Goal: Task Accomplishment & Management: Use online tool/utility

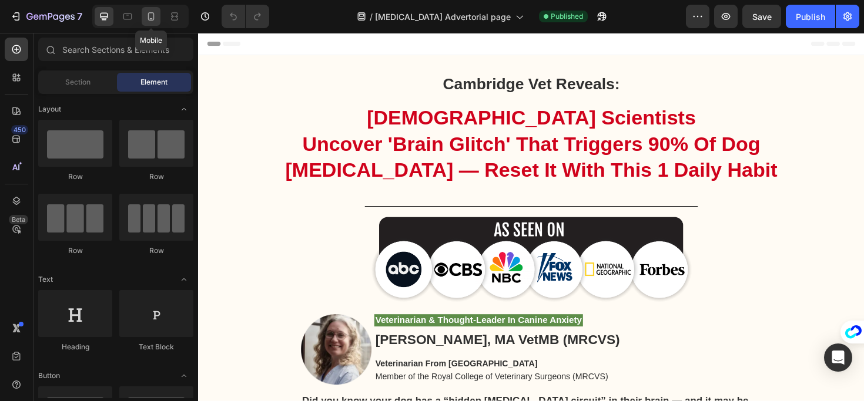
click at [152, 15] on icon at bounding box center [151, 17] width 12 height 12
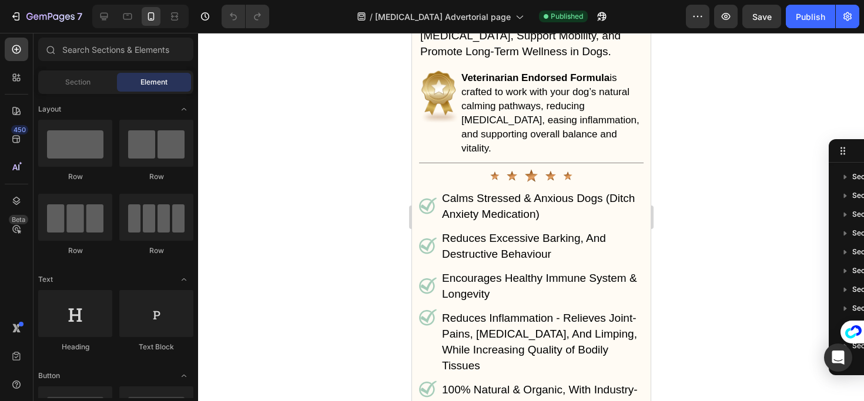
scroll to position [12734, 0]
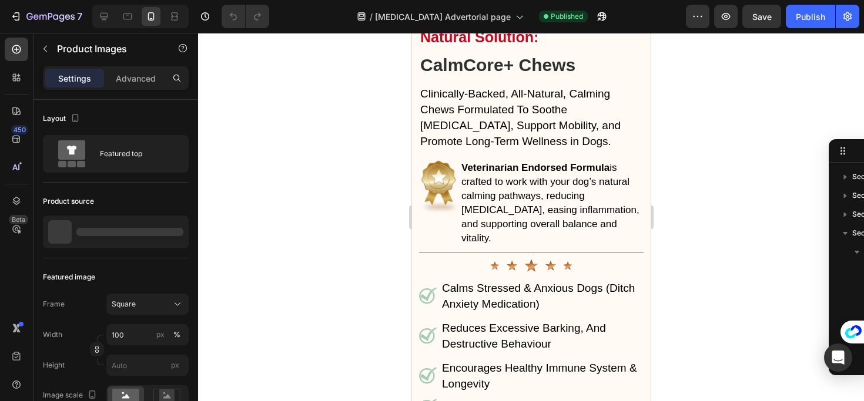
scroll to position [128, 0]
drag, startPoint x: 469, startPoint y: 317, endPoint x: 476, endPoint y: 318, distance: 6.6
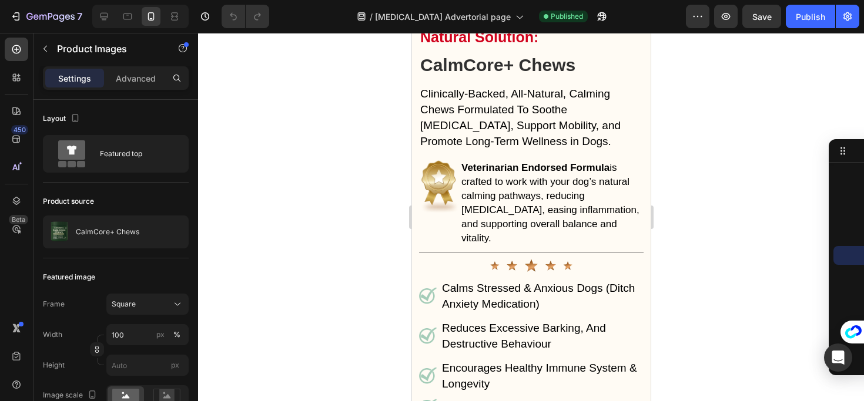
drag, startPoint x: 496, startPoint y: 321, endPoint x: 554, endPoint y: 325, distance: 58.3
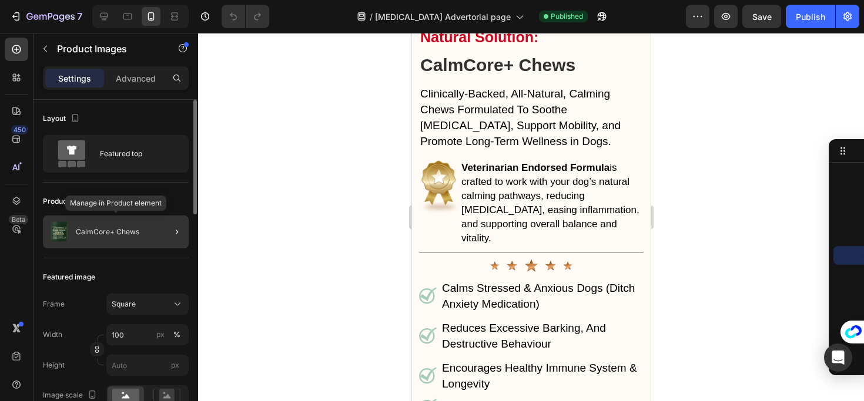
click at [105, 222] on div "CalmCore+ Chews" at bounding box center [116, 232] width 146 height 33
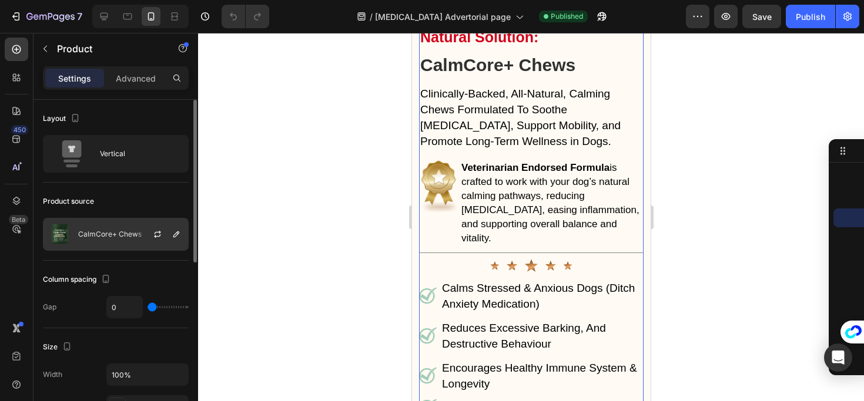
click at [128, 231] on p "CalmCore+ Chews" at bounding box center [109, 234] width 63 height 8
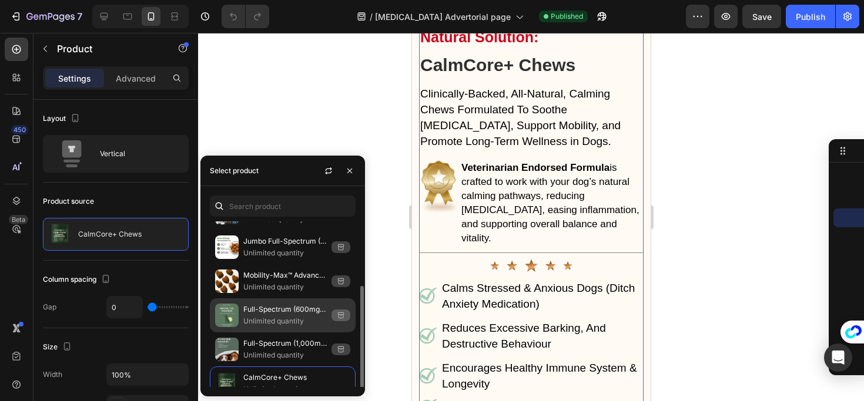
scroll to position [73, 0]
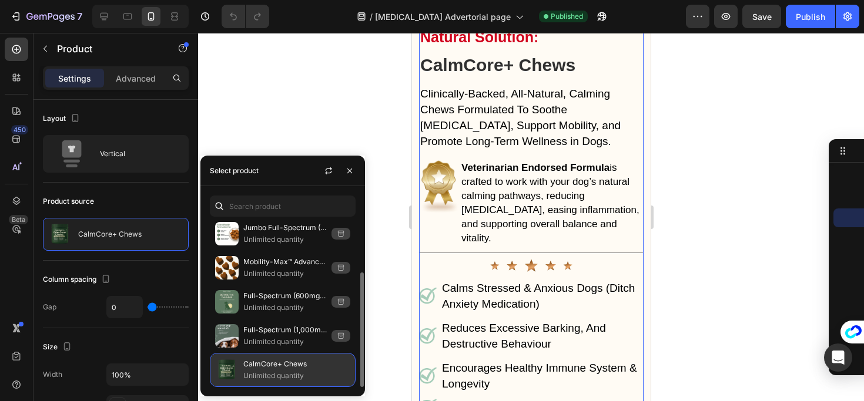
click at [270, 375] on p "Unlimited quantity" at bounding box center [296, 376] width 107 height 12
click at [269, 371] on p "Unlimited quantity" at bounding box center [296, 376] width 107 height 12
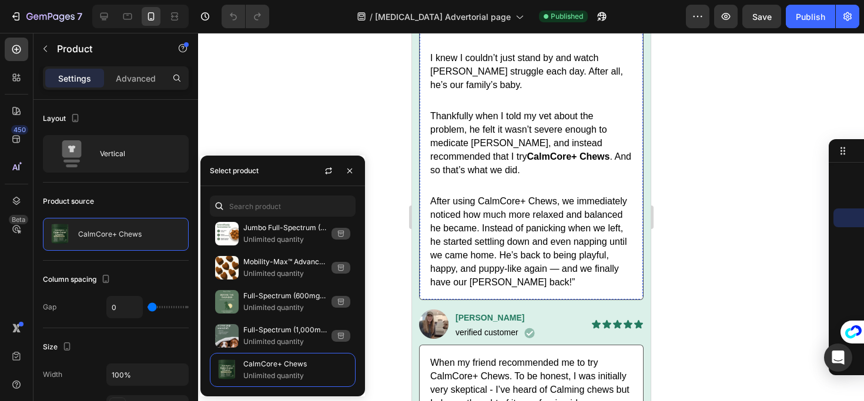
scroll to position [15154, 0]
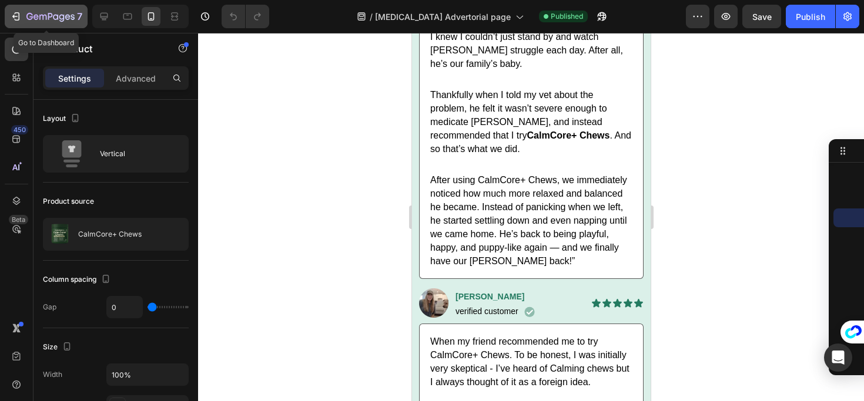
click at [10, 18] on icon "button" at bounding box center [16, 17] width 12 height 12
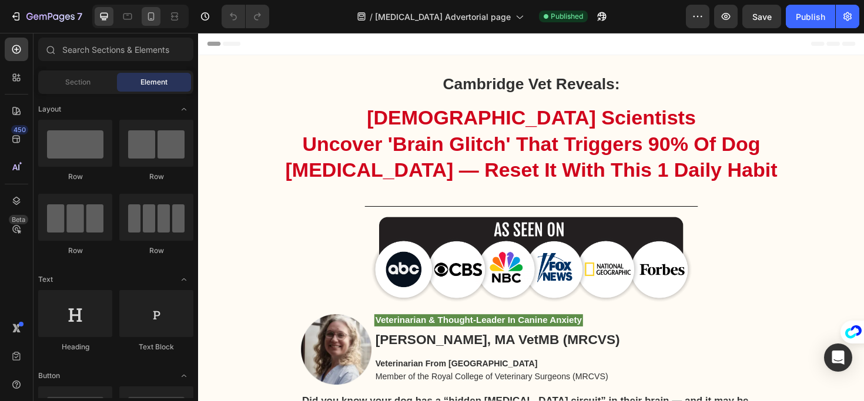
click at [146, 15] on icon at bounding box center [151, 17] width 12 height 12
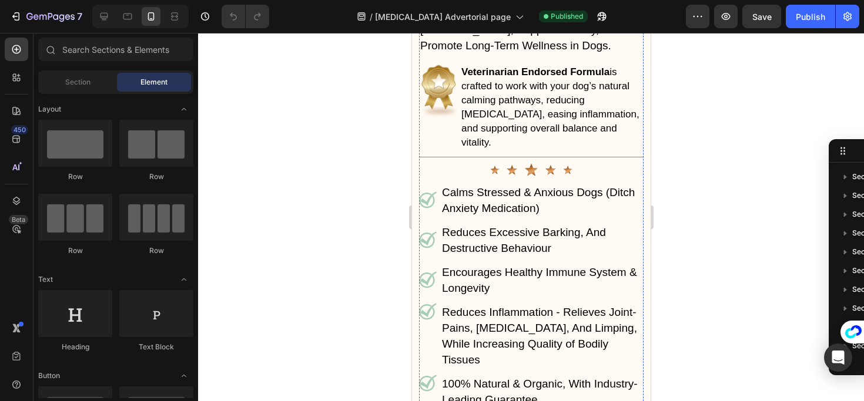
scroll to position [12771, 0]
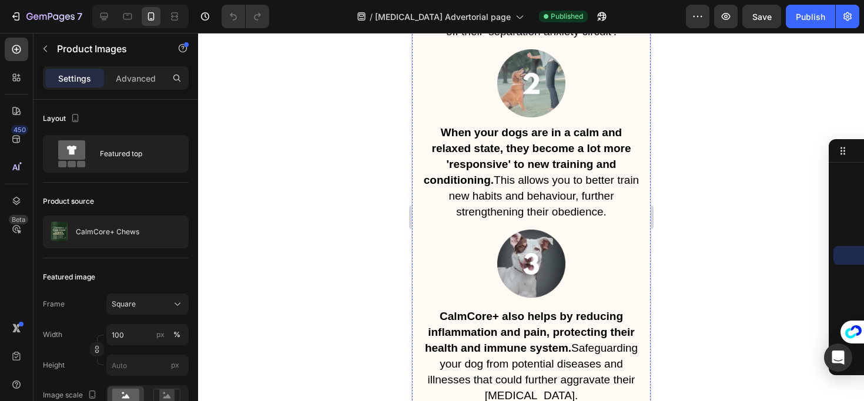
scroll to position [14229, 0]
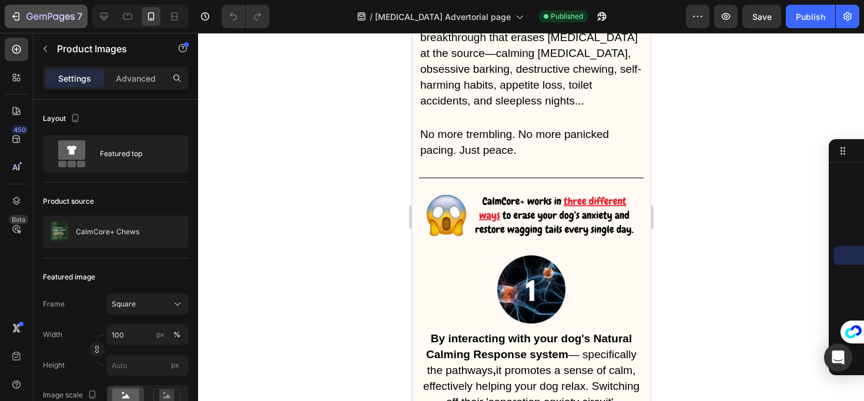
click at [11, 5] on button "7" at bounding box center [46, 17] width 83 height 24
